Goal: Transaction & Acquisition: Register for event/course

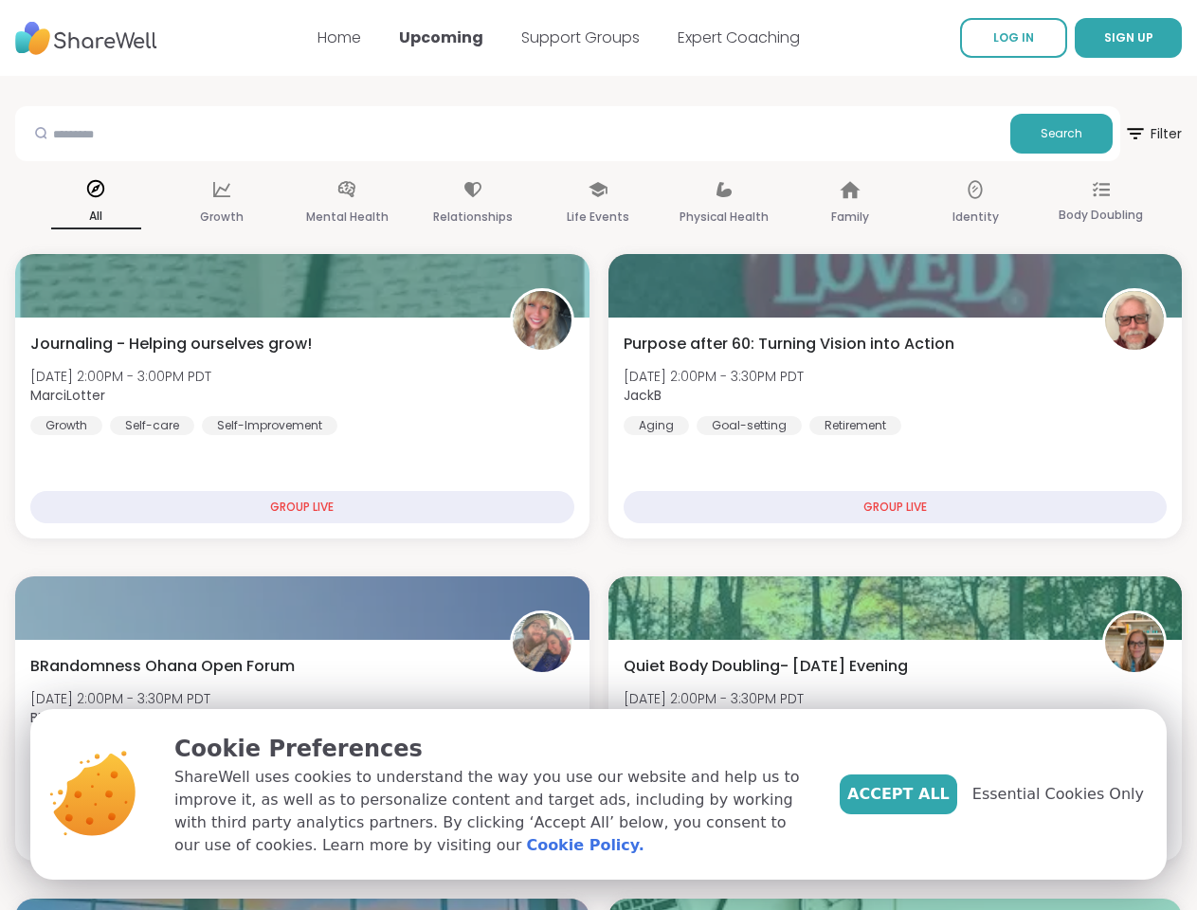
click at [1104, 38] on span "SIGN UP" at bounding box center [1128, 37] width 49 height 16
